Goal: Information Seeking & Learning: Learn about a topic

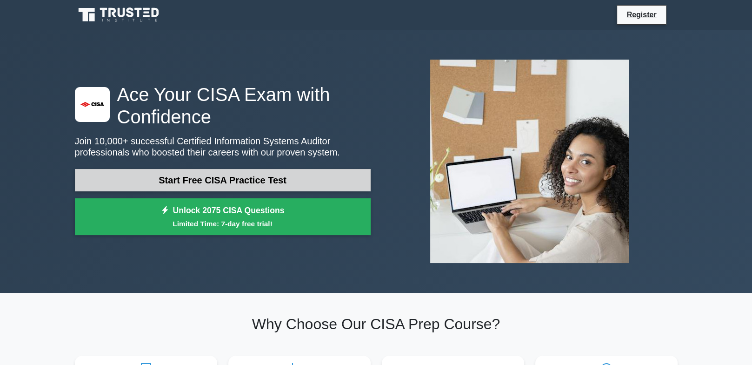
click at [218, 180] on link "Start Free CISA Practice Test" at bounding box center [223, 180] width 296 height 22
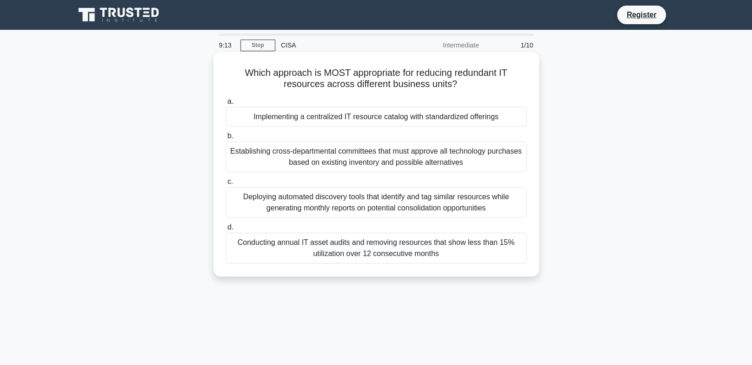
click at [364, 153] on div "Establishing cross-departmental committees that must approve all technology pur…" at bounding box center [376, 156] width 301 height 31
click at [226, 139] on input "b. Establishing cross-departmental committees that must approve all technology …" at bounding box center [226, 136] width 0 height 6
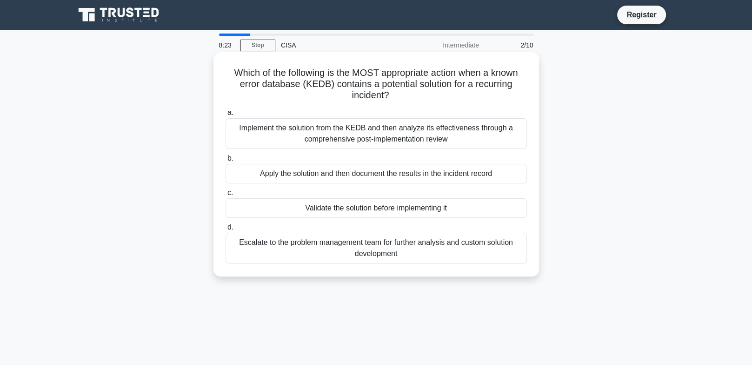
click at [413, 206] on div "Validate the solution before implementing it" at bounding box center [376, 208] width 301 height 20
click at [226, 196] on input "c. Validate the solution before implementing it" at bounding box center [226, 193] width 0 height 6
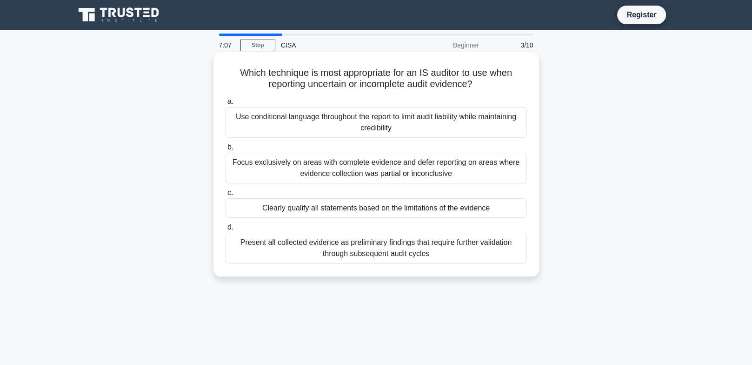
click at [413, 211] on div "Clearly qualify all statements based on the limitations of the evidence" at bounding box center [376, 208] width 301 height 20
click at [226, 196] on input "c. Clearly qualify all statements based on the limitations of the evidence" at bounding box center [226, 193] width 0 height 6
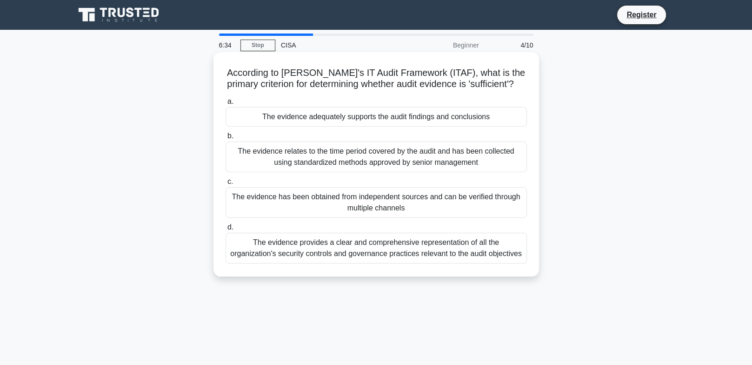
click at [395, 243] on div "The evidence provides a clear and comprehensive representation of all the organ…" at bounding box center [376, 247] width 301 height 31
click at [226, 230] on input "d. The evidence provides a clear and comprehensive representation of all the or…" at bounding box center [226, 227] width 0 height 6
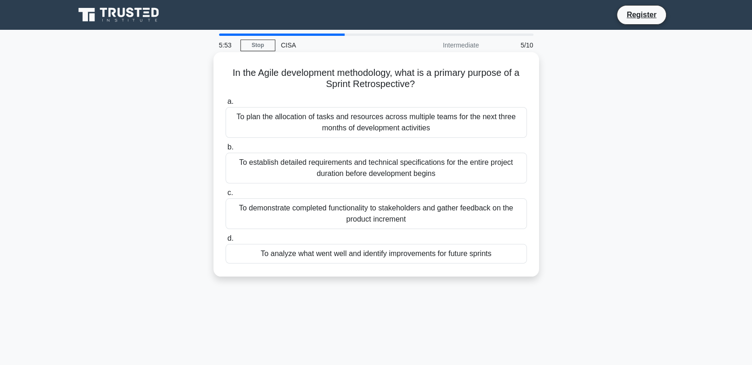
click at [408, 206] on div "To demonstrate completed functionality to stakeholders and gather feedback on t…" at bounding box center [376, 213] width 301 height 31
click at [226, 196] on input "c. To demonstrate completed functionality to stakeholders and gather feedback o…" at bounding box center [226, 193] width 0 height 6
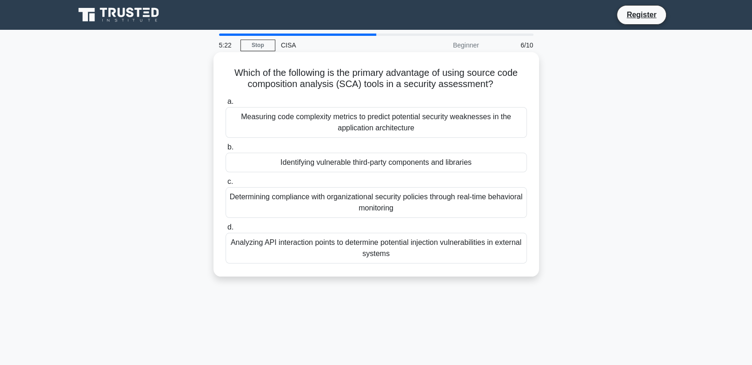
click at [352, 161] on div "Identifying vulnerable third-party components and libraries" at bounding box center [376, 163] width 301 height 20
click at [226, 150] on input "b. Identifying vulnerable third-party components and libraries" at bounding box center [226, 147] width 0 height 6
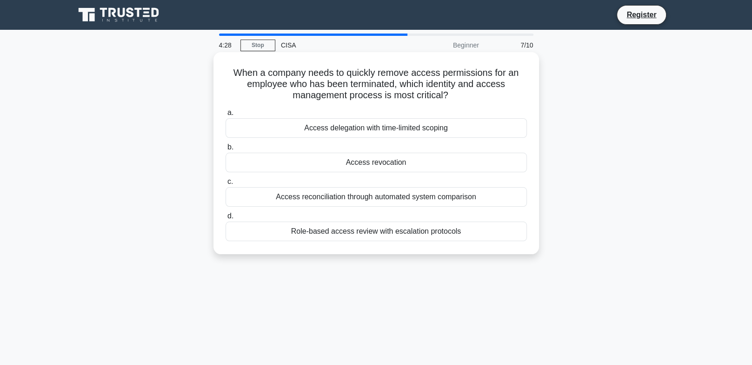
click at [433, 130] on div "Access delegation with time-limited scoping" at bounding box center [376, 128] width 301 height 20
click at [226, 116] on input "a. Access delegation with time-limited scoping" at bounding box center [226, 113] width 0 height 6
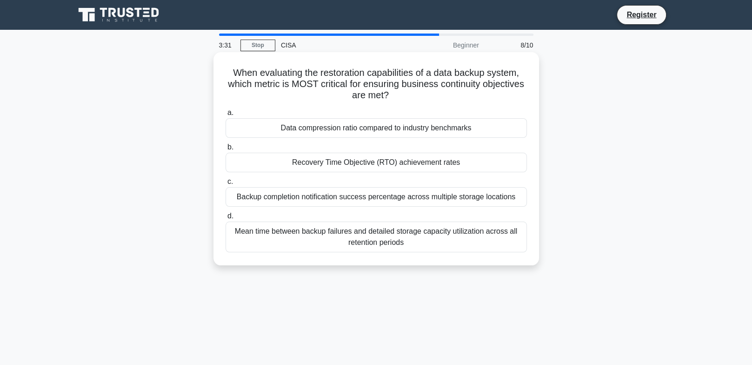
click at [445, 159] on div "Recovery Time Objective (RTO) achievement rates" at bounding box center [376, 163] width 301 height 20
click at [226, 150] on input "b. Recovery Time Objective (RTO) achievement rates" at bounding box center [226, 147] width 0 height 6
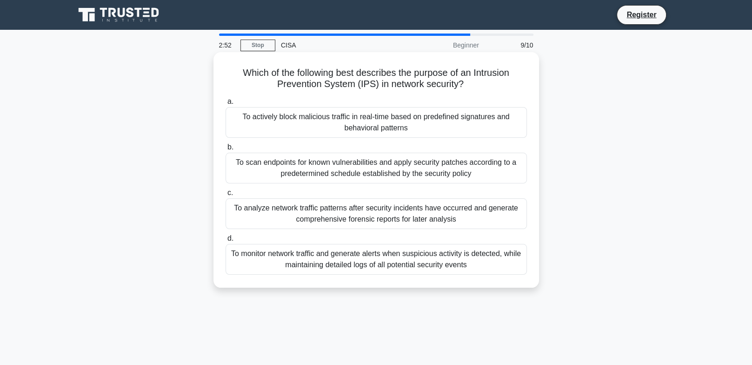
click at [392, 124] on div "To actively block malicious traffic in real-time based on predefined signatures…" at bounding box center [376, 122] width 301 height 31
click at [226, 105] on input "a. To actively block malicious traffic in real-time based on predefined signatu…" at bounding box center [226, 102] width 0 height 6
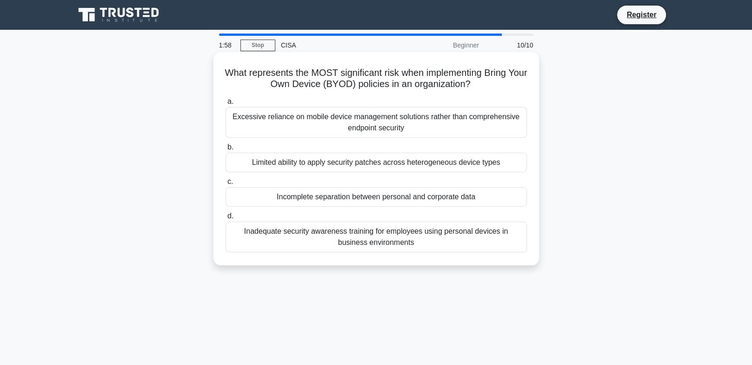
click at [339, 198] on div "Incomplete separation between personal and corporate data" at bounding box center [376, 197] width 301 height 20
click at [226, 185] on input "c. Incomplete separation between personal and corporate data" at bounding box center [226, 182] width 0 height 6
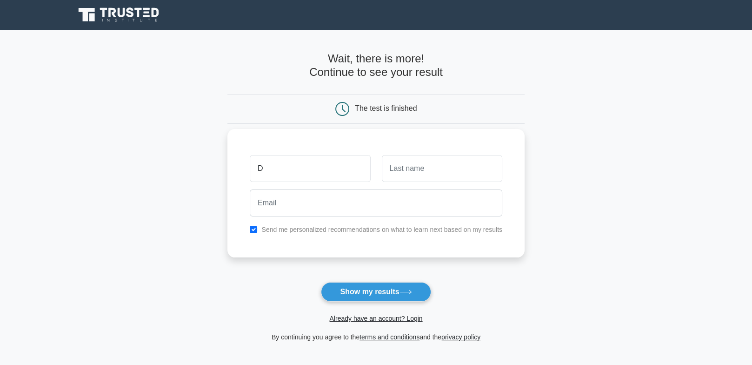
type input "D"
click at [460, 165] on input "text" at bounding box center [442, 168] width 120 height 27
type input "MP"
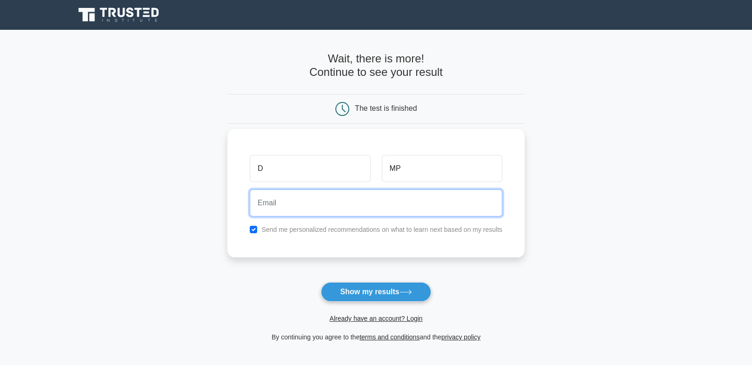
click at [357, 206] on input "email" at bounding box center [376, 202] width 252 height 27
type input "dubravka.mendes@gmail.com"
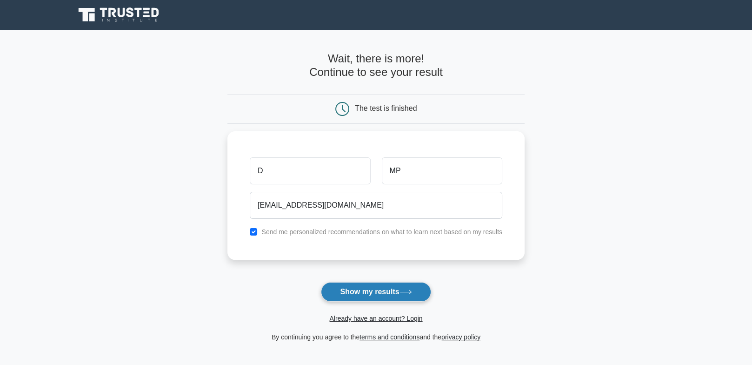
click at [381, 289] on button "Show my results" at bounding box center [376, 292] width 110 height 20
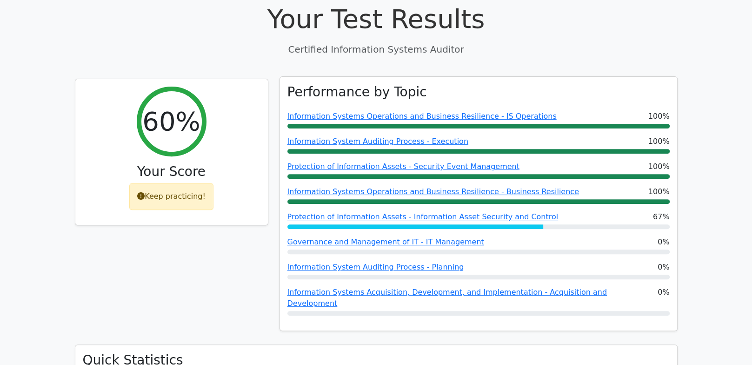
scroll to position [325, 0]
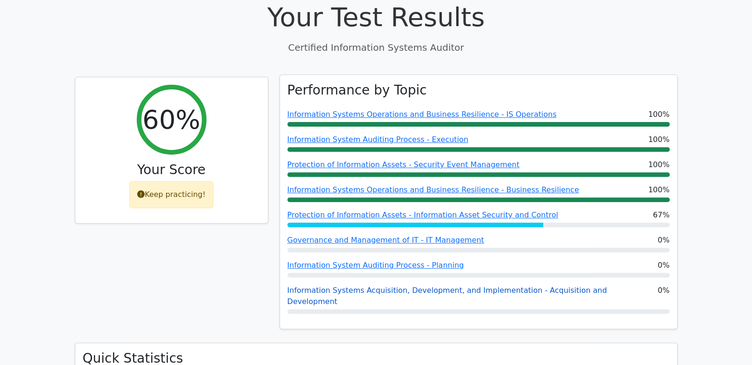
click at [401, 285] on link "Information Systems Acquisition, Development, and Implementation - Acquisition …" at bounding box center [446, 295] width 319 height 20
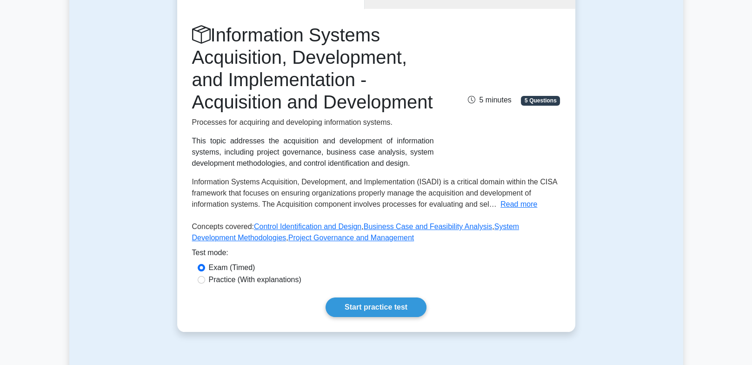
scroll to position [232, 0]
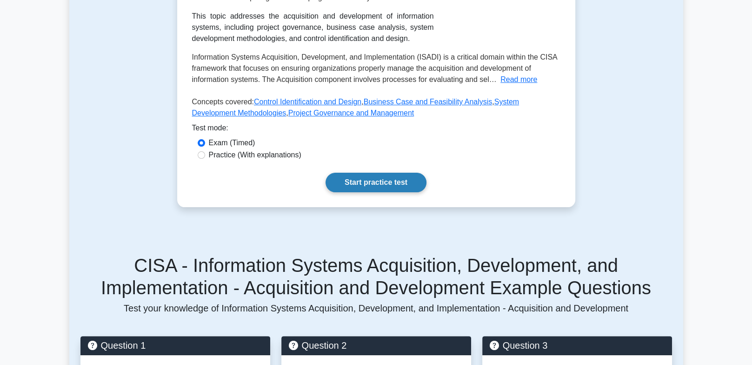
click at [388, 192] on link "Start practice test" at bounding box center [375, 183] width 101 height 20
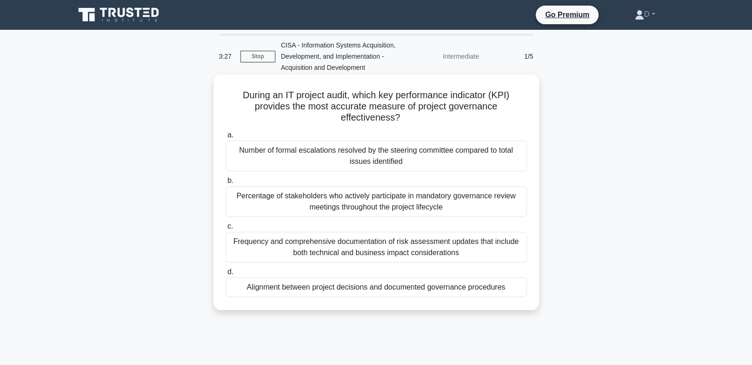
click at [402, 286] on div "Alignment between project decisions and documented governance procedures" at bounding box center [376, 287] width 301 height 20
click at [226, 275] on input "d. Alignment between project decisions and documented governance procedures" at bounding box center [226, 272] width 0 height 6
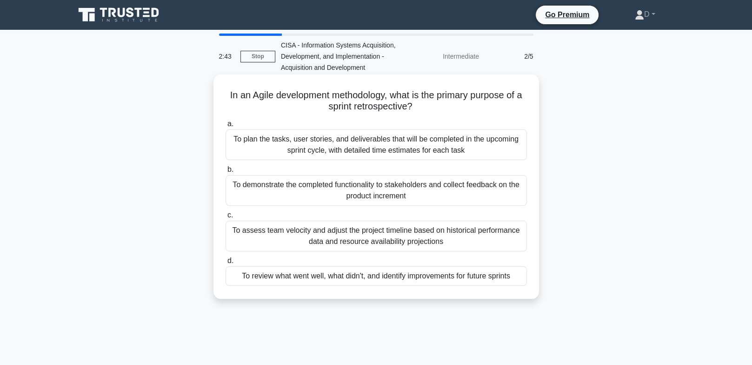
click at [320, 148] on div "To plan the tasks, user stories, and deliverables that will be completed in the…" at bounding box center [376, 144] width 301 height 31
click at [226, 127] on input "a. To plan the tasks, user stories, and deliverables that will be completed in …" at bounding box center [226, 124] width 0 height 6
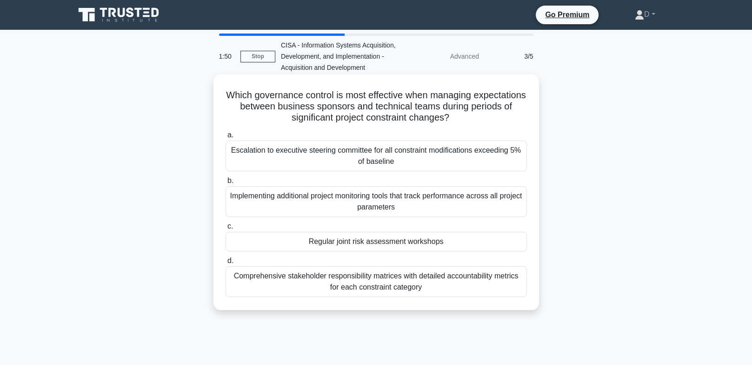
click at [415, 150] on div "Escalation to executive steering committee for all constraint modifications exc…" at bounding box center [376, 155] width 301 height 31
click at [226, 138] on input "a. Escalation to executive steering committee for all constraint modifications …" at bounding box center [226, 135] width 0 height 6
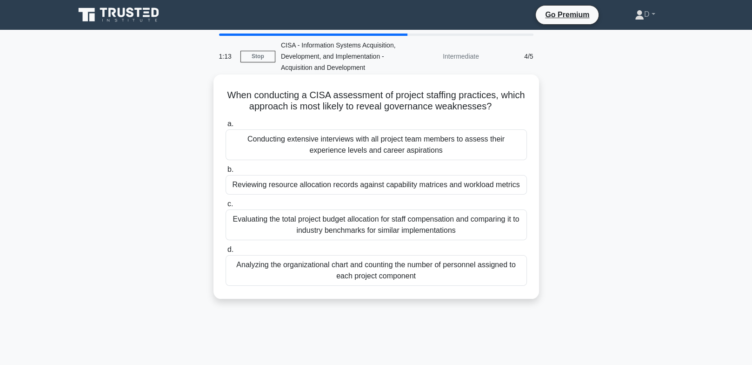
click at [361, 226] on div "Evaluating the total project budget allocation for staff compensation and compa…" at bounding box center [376, 224] width 301 height 31
click at [226, 207] on input "c. Evaluating the total project budget allocation for staff compensation and co…" at bounding box center [226, 204] width 0 height 6
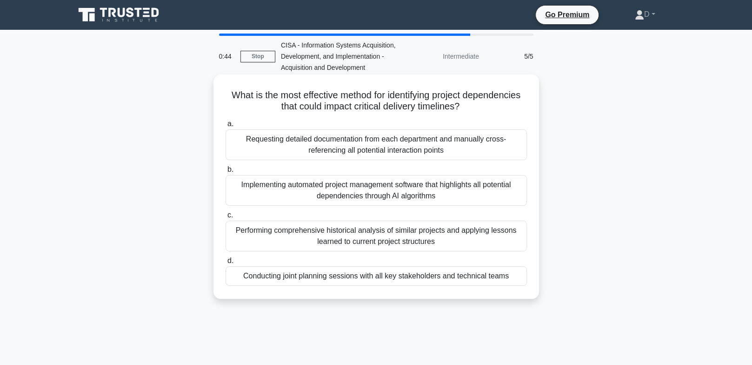
click at [450, 232] on div "Performing comprehensive historical analysis of similar projects and applying l…" at bounding box center [376, 235] width 301 height 31
click at [226, 218] on input "c. Performing comprehensive historical analysis of similar projects and applyin…" at bounding box center [226, 215] width 0 height 6
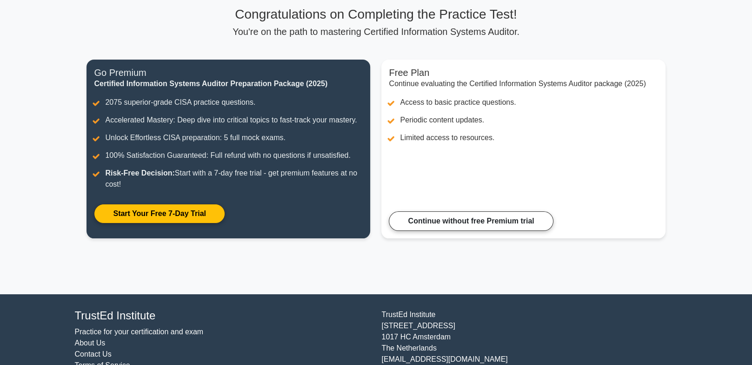
scroll to position [7, 0]
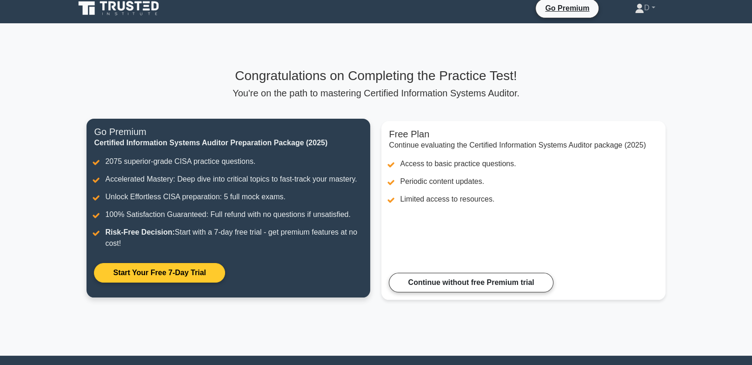
drag, startPoint x: 181, startPoint y: 276, endPoint x: 206, endPoint y: 274, distance: 25.2
click at [181, 276] on link "Start Your Free 7-Day Trial" at bounding box center [159, 273] width 131 height 20
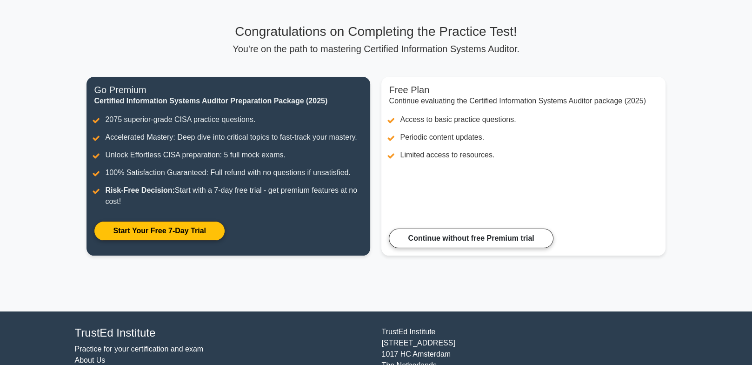
scroll to position [0, 0]
